Goal: Check status: Check status

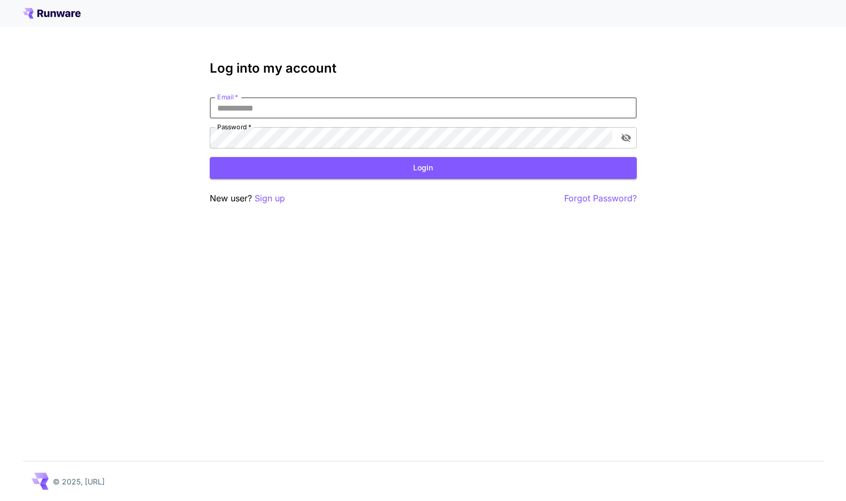
click at [467, 114] on input "Email   *" at bounding box center [423, 107] width 427 height 21
type input "**********"
click at [362, 171] on button "Login" at bounding box center [423, 168] width 427 height 22
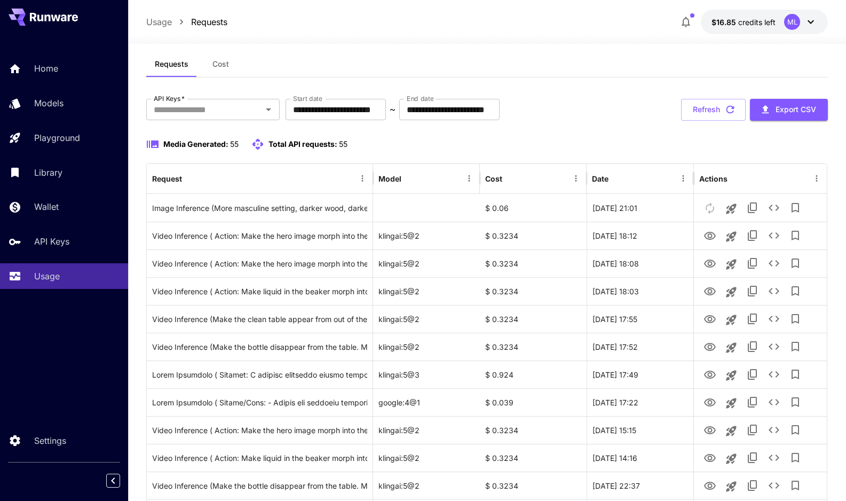
scroll to position [19, 0]
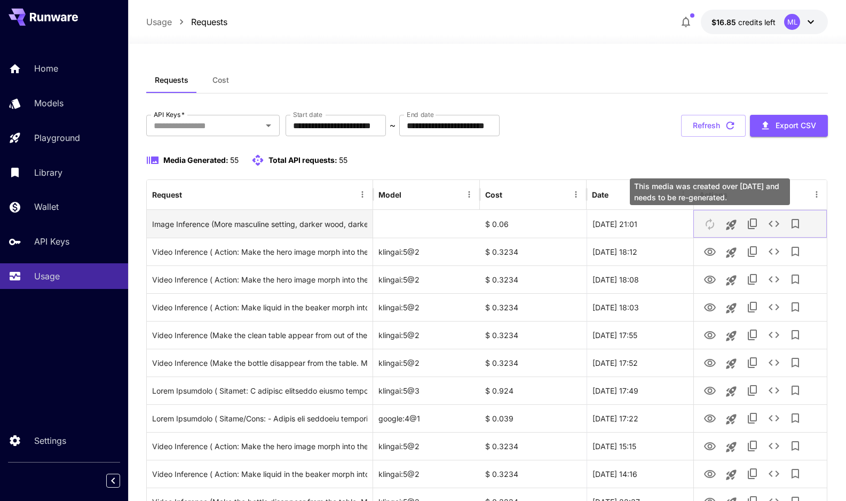
click at [708, 227] on button "This media was created over 7 days ago and needs to be re-generated." at bounding box center [710, 224] width 21 height 22
click at [441, 224] on div at bounding box center [426, 224] width 107 height 28
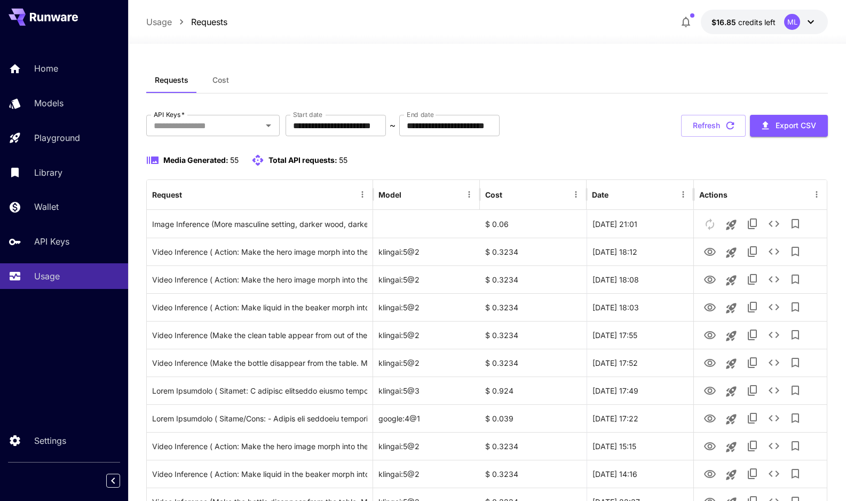
click at [377, 164] on div "Media Generated: 55 Total API requests: 55" at bounding box center [487, 160] width 682 height 13
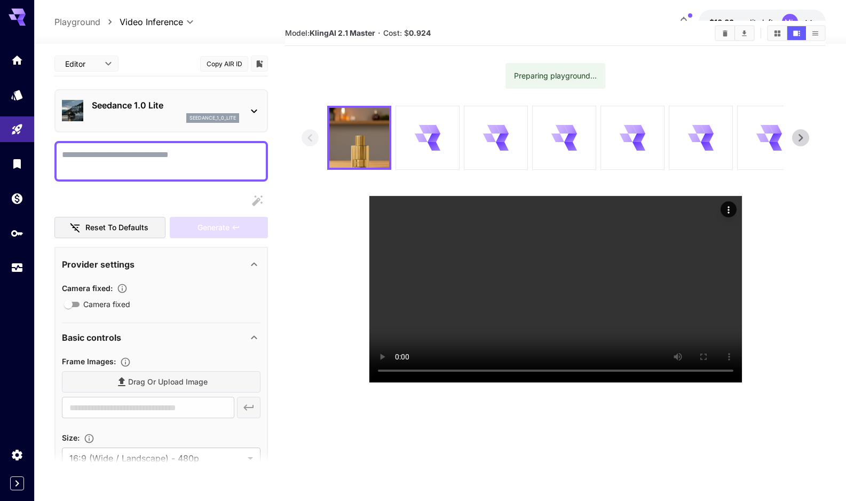
scroll to position [32, 0]
